Goal: Register for event/course

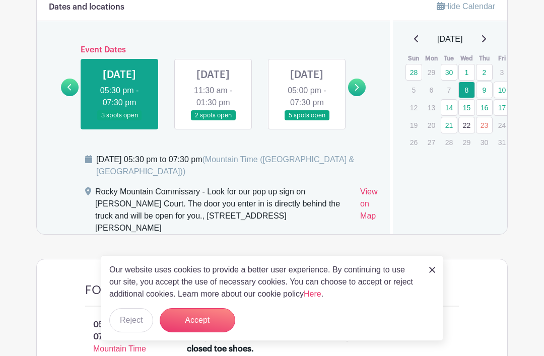
scroll to position [606, 0]
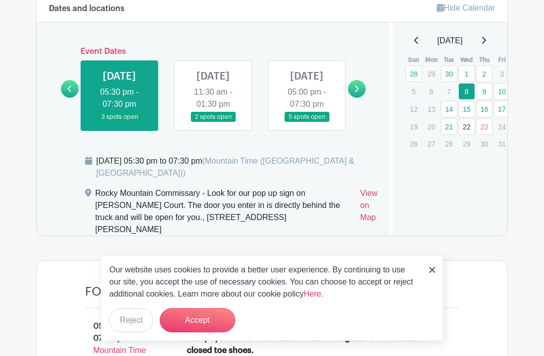
click at [358, 98] on link at bounding box center [357, 89] width 18 height 18
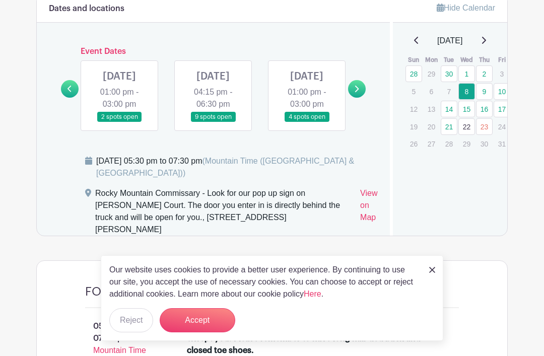
click at [359, 96] on link at bounding box center [357, 89] width 18 height 18
click at [360, 95] on link at bounding box center [357, 89] width 18 height 18
click at [358, 93] on icon at bounding box center [356, 89] width 5 height 8
click at [360, 94] on link at bounding box center [357, 89] width 18 height 18
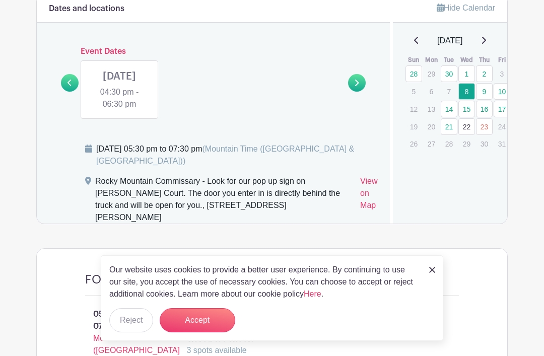
click at [72, 87] on link at bounding box center [70, 83] width 18 height 18
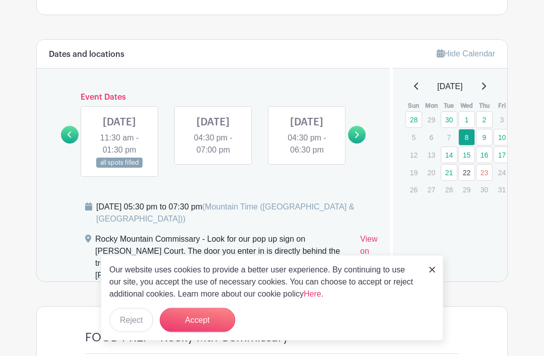
scroll to position [560, 0]
click at [72, 143] on link at bounding box center [70, 135] width 18 height 18
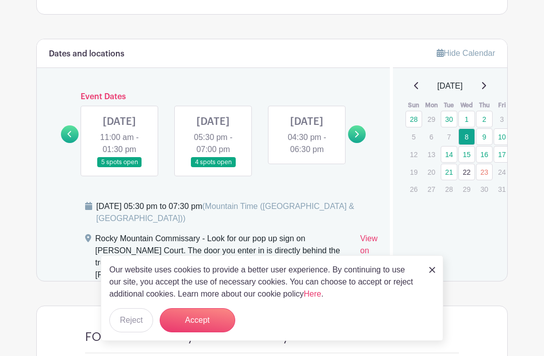
click at [75, 143] on link at bounding box center [70, 134] width 18 height 18
click at [72, 138] on icon at bounding box center [69, 134] width 5 height 8
click at [68, 138] on icon at bounding box center [69, 134] width 5 height 8
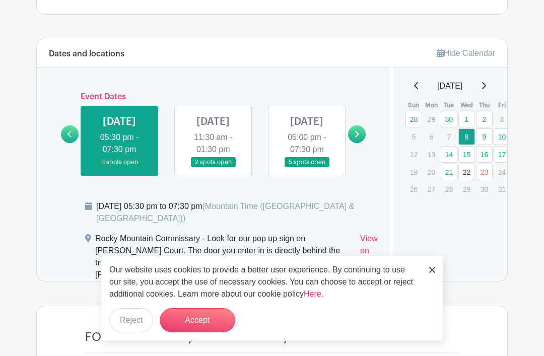
click at [356, 138] on icon at bounding box center [356, 134] width 5 height 8
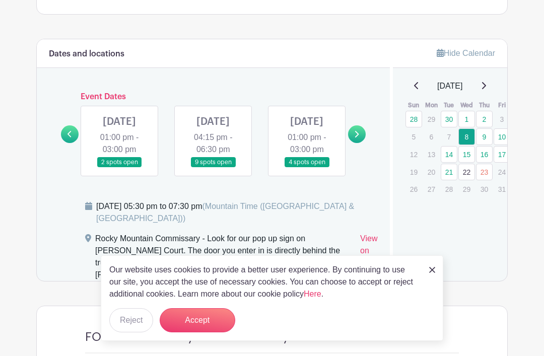
click at [119, 168] on link at bounding box center [119, 168] width 0 height 0
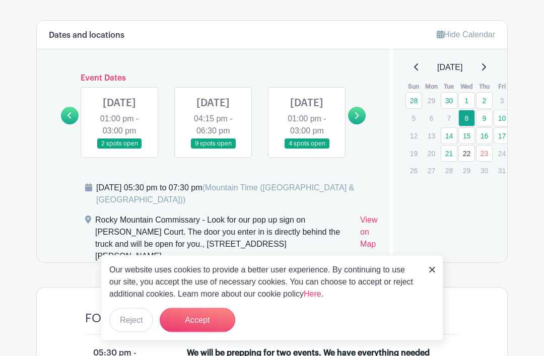
scroll to position [579, 0]
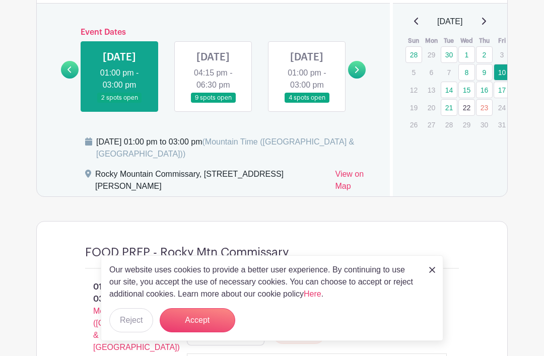
scroll to position [625, 0]
click at [213, 104] on link at bounding box center [213, 104] width 0 height 0
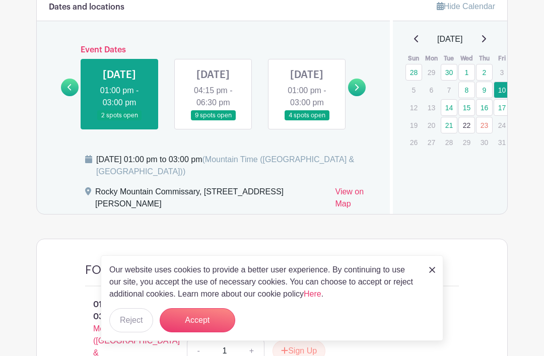
scroll to position [607, 0]
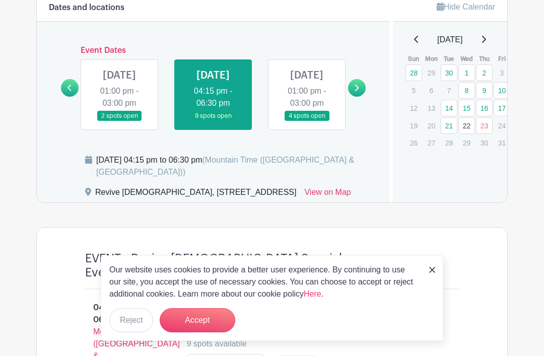
click at [213, 121] on link at bounding box center [213, 121] width 0 height 0
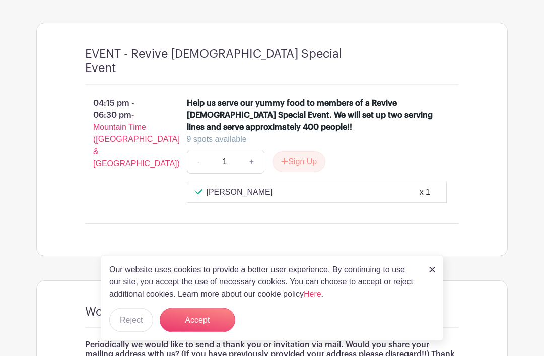
scroll to position [812, 0]
click at [229, 142] on div "9 spots available" at bounding box center [313, 139] width 252 height 12
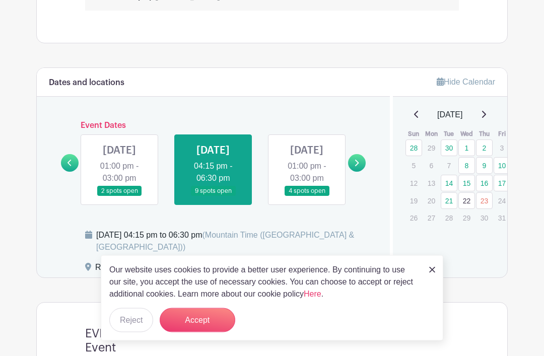
scroll to position [531, 0]
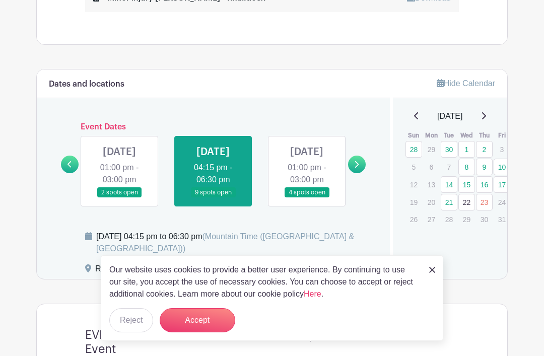
click at [307, 198] on link at bounding box center [307, 198] width 0 height 0
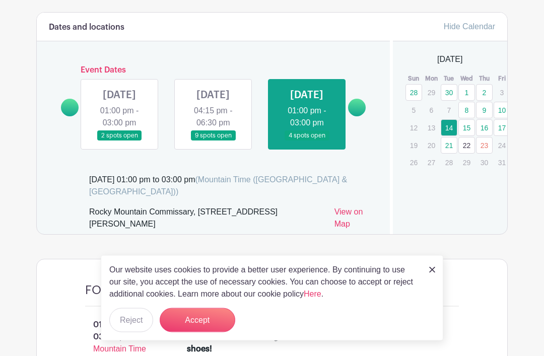
scroll to position [594, 0]
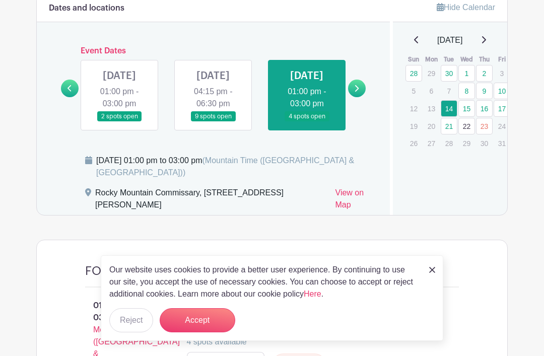
scroll to position [606, 0]
click at [357, 93] on icon at bounding box center [356, 89] width 5 height 8
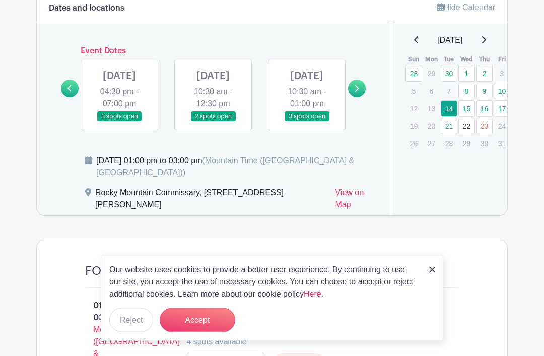
scroll to position [607, 0]
click at [119, 122] on link at bounding box center [119, 122] width 0 height 0
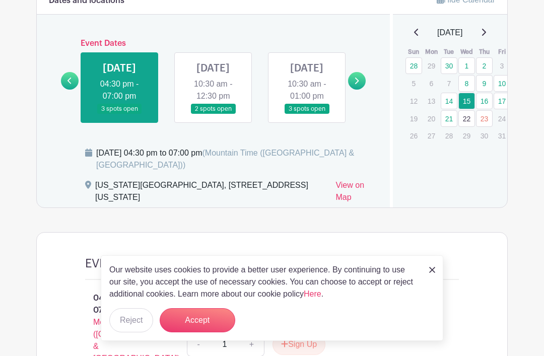
scroll to position [613, 0]
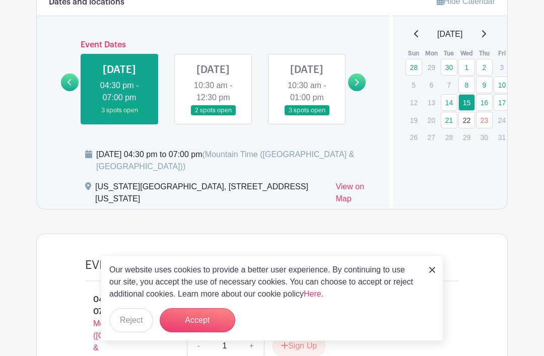
click at [358, 86] on icon at bounding box center [357, 82] width 4 height 7
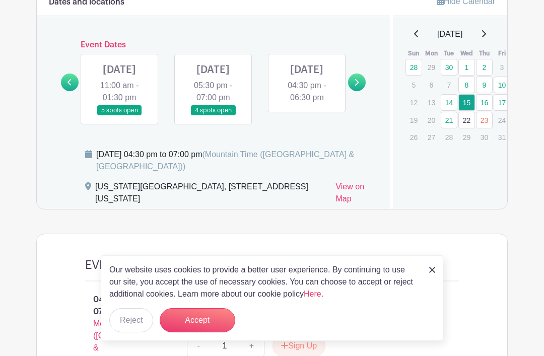
click at [73, 91] on link at bounding box center [70, 83] width 18 height 18
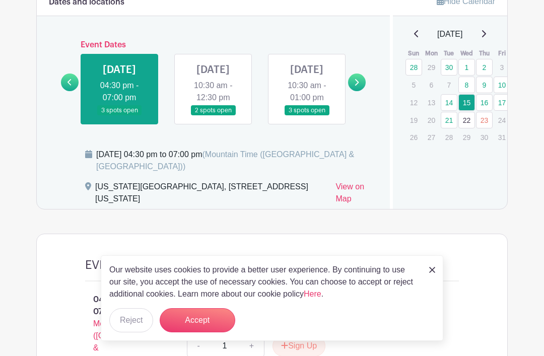
click at [307, 116] on link at bounding box center [307, 116] width 0 height 0
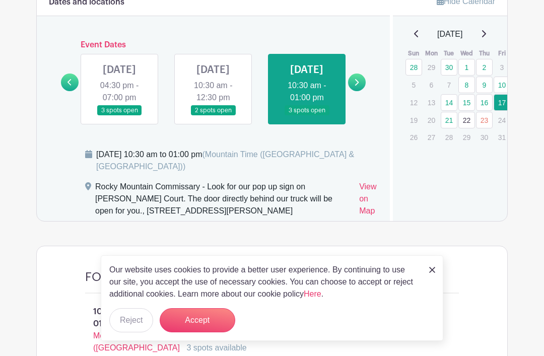
click at [307, 116] on link at bounding box center [307, 116] width 0 height 0
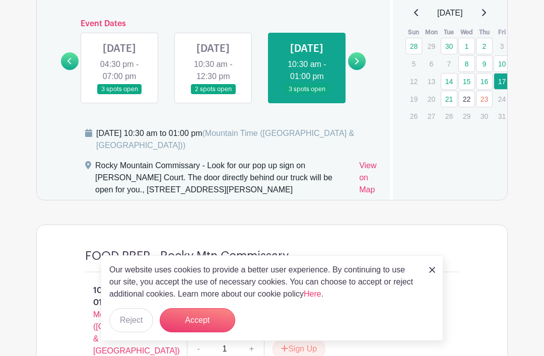
scroll to position [633, 0]
click at [360, 65] on link at bounding box center [357, 62] width 18 height 18
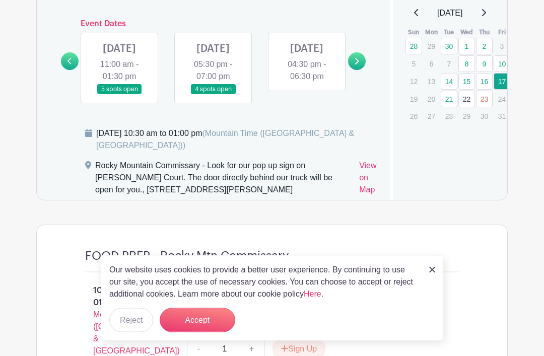
scroll to position [634, 0]
click at [69, 70] on link at bounding box center [70, 61] width 18 height 18
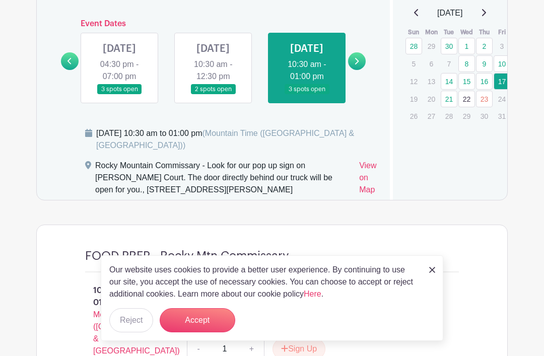
click at [213, 95] on link at bounding box center [213, 95] width 0 height 0
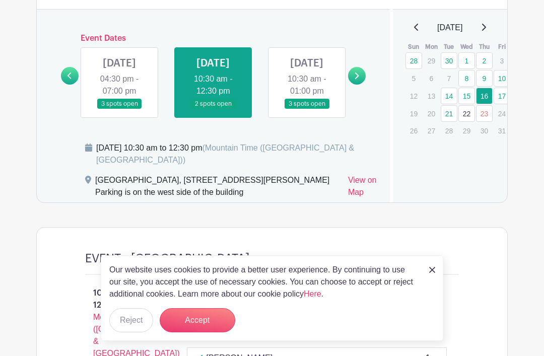
scroll to position [615, 0]
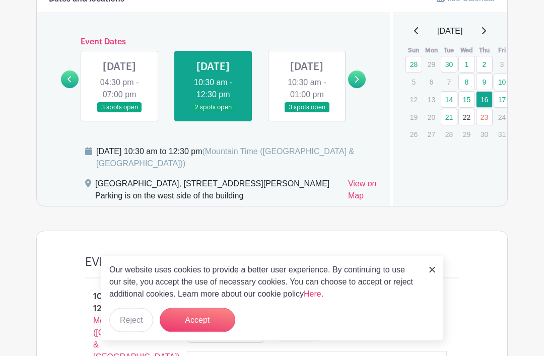
click at [357, 83] on icon at bounding box center [357, 80] width 4 height 7
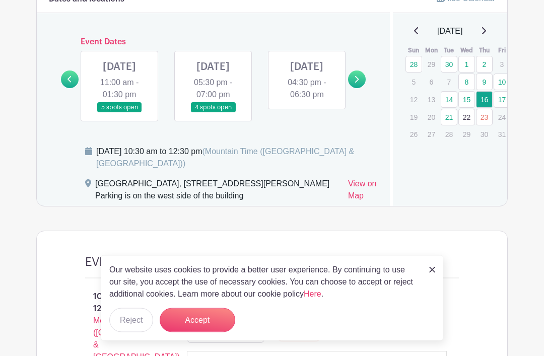
scroll to position [616, 0]
click at [213, 113] on link at bounding box center [213, 113] width 0 height 0
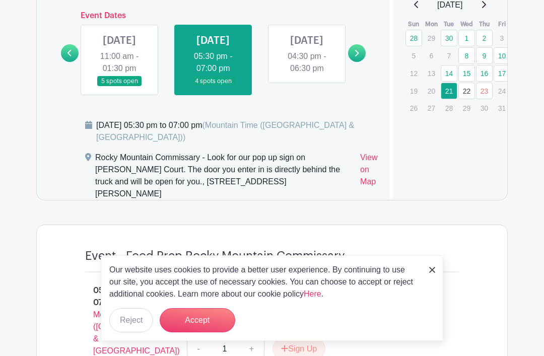
scroll to position [641, 0]
click at [307, 75] on link at bounding box center [307, 75] width 0 height 0
click at [354, 57] on icon at bounding box center [356, 53] width 5 height 8
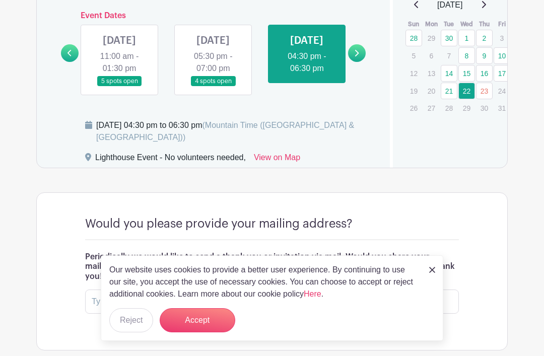
click at [361, 58] on link at bounding box center [357, 53] width 18 height 18
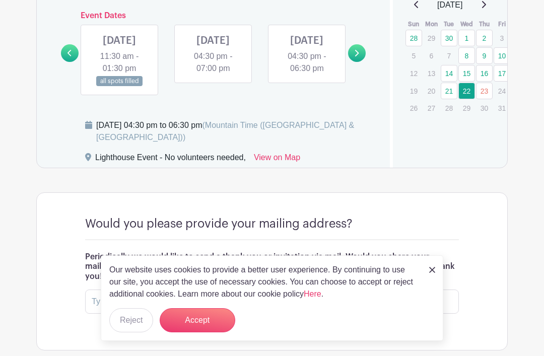
click at [359, 58] on link at bounding box center [357, 53] width 18 height 18
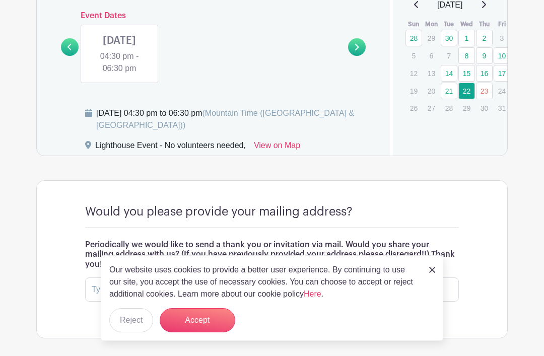
click at [70, 50] on icon at bounding box center [69, 47] width 4 height 7
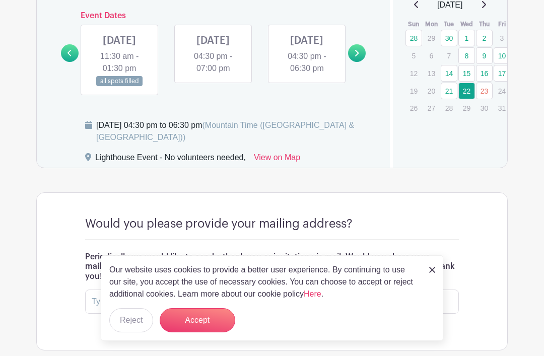
click at [307, 75] on link at bounding box center [307, 75] width 0 height 0
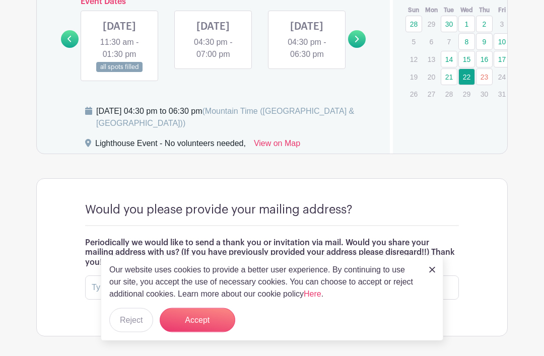
scroll to position [672, 0]
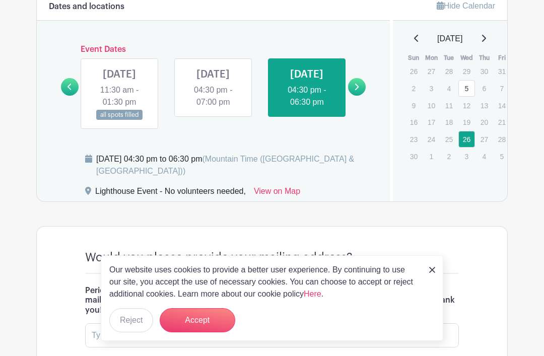
scroll to position [607, 0]
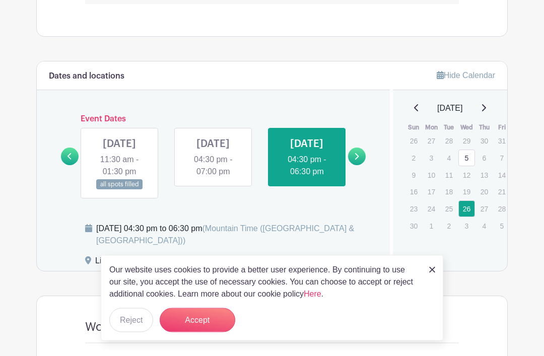
click at [71, 161] on icon at bounding box center [69, 157] width 5 height 8
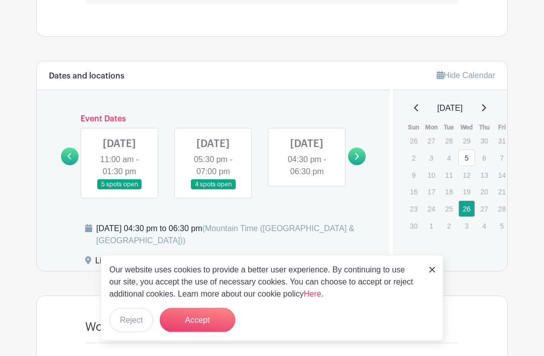
scroll to position [539, 0]
click at [74, 165] on link at bounding box center [70, 157] width 18 height 18
click at [71, 160] on icon at bounding box center [69, 157] width 5 height 8
click at [213, 190] on link at bounding box center [213, 190] width 0 height 0
